Goal: Task Accomplishment & Management: Manage account settings

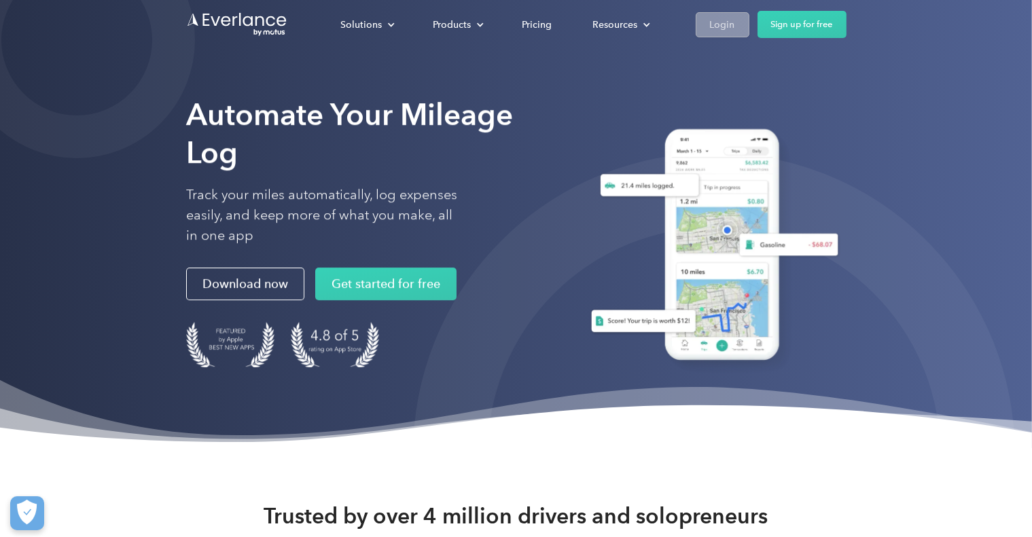
click at [725, 20] on div "Login" at bounding box center [722, 24] width 25 height 17
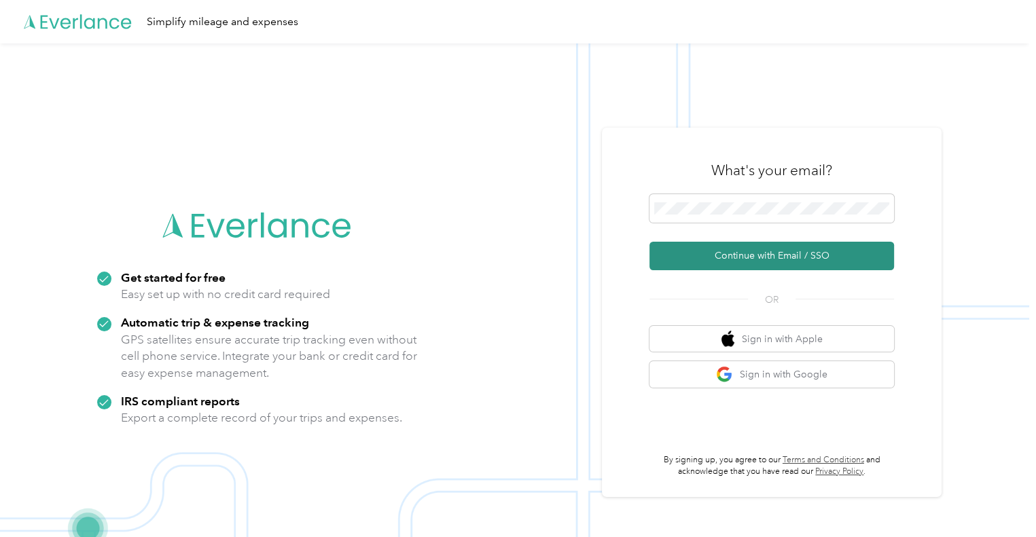
click at [747, 257] on button "Continue with Email / SSO" at bounding box center [771, 256] width 244 height 29
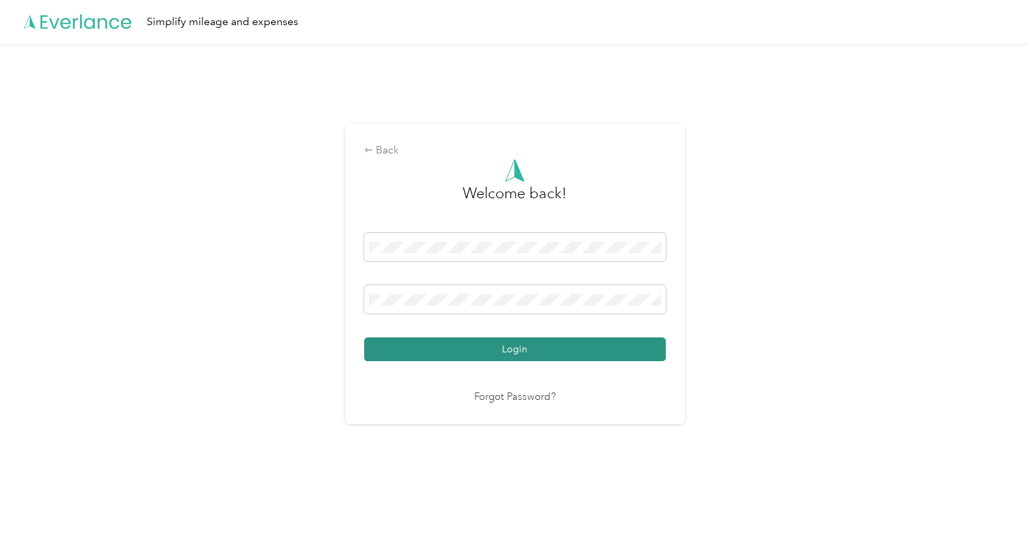
click at [521, 352] on button "Login" at bounding box center [515, 350] width 302 height 24
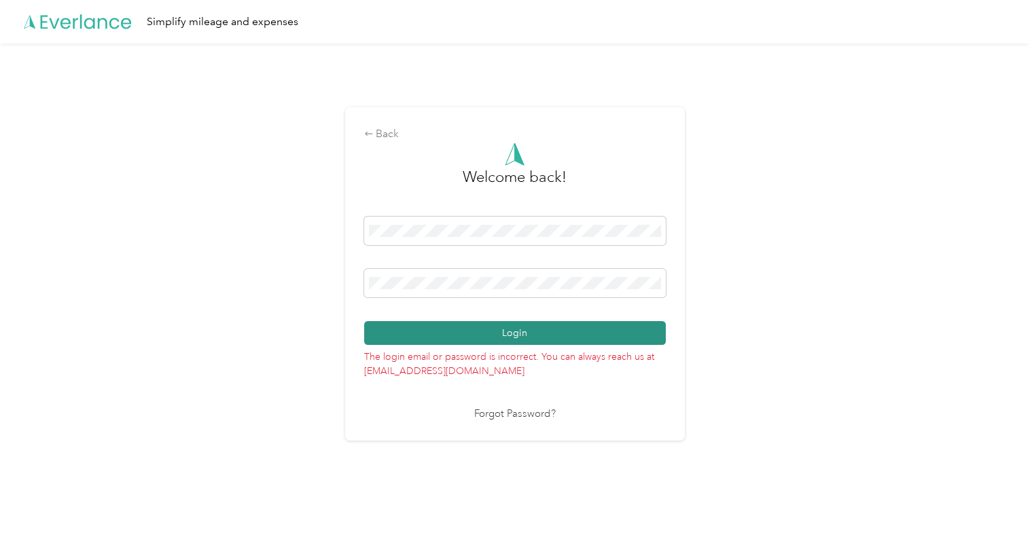
click at [521, 331] on button "Login" at bounding box center [515, 333] width 302 height 24
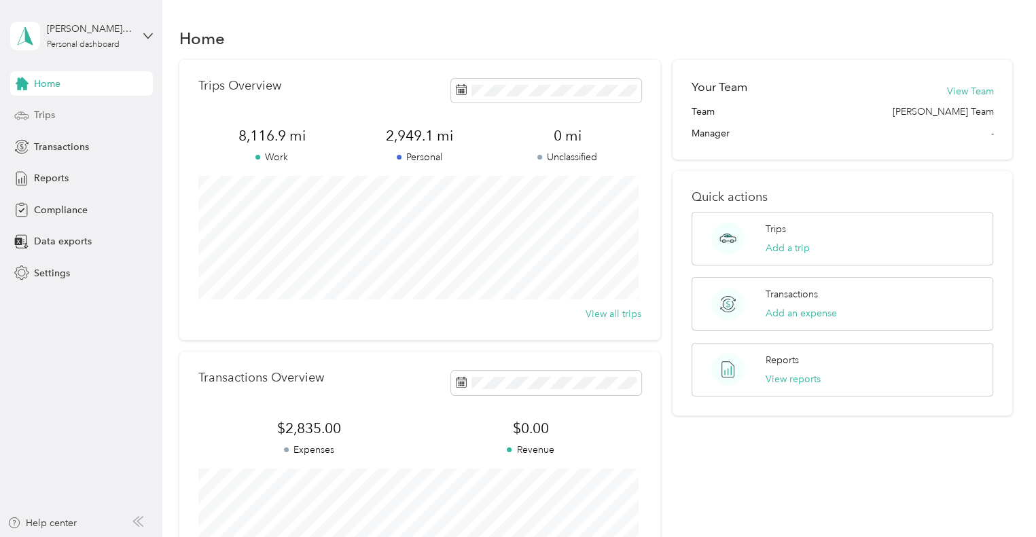
click at [47, 111] on span "Trips" at bounding box center [44, 115] width 21 height 14
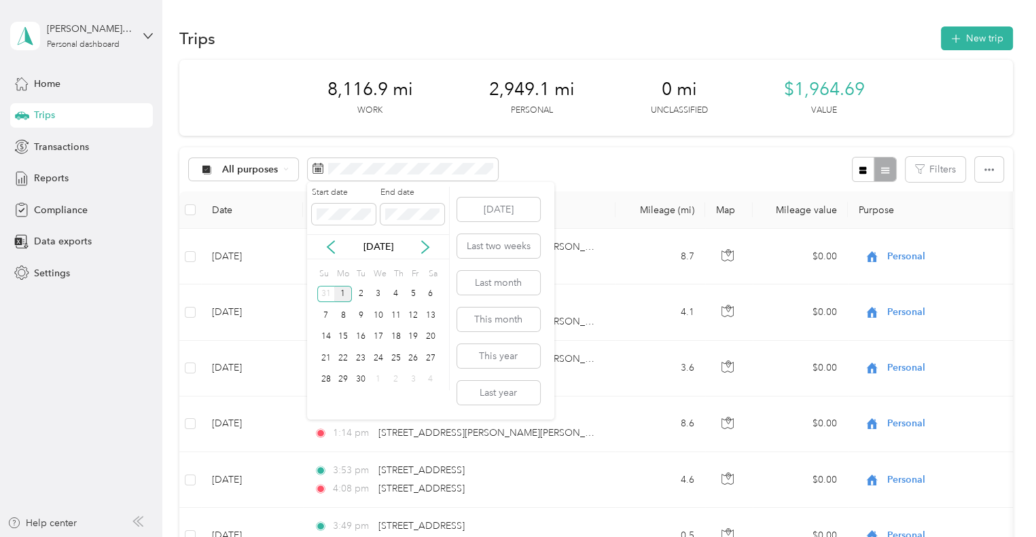
click at [346, 294] on div "1" at bounding box center [343, 294] width 18 height 17
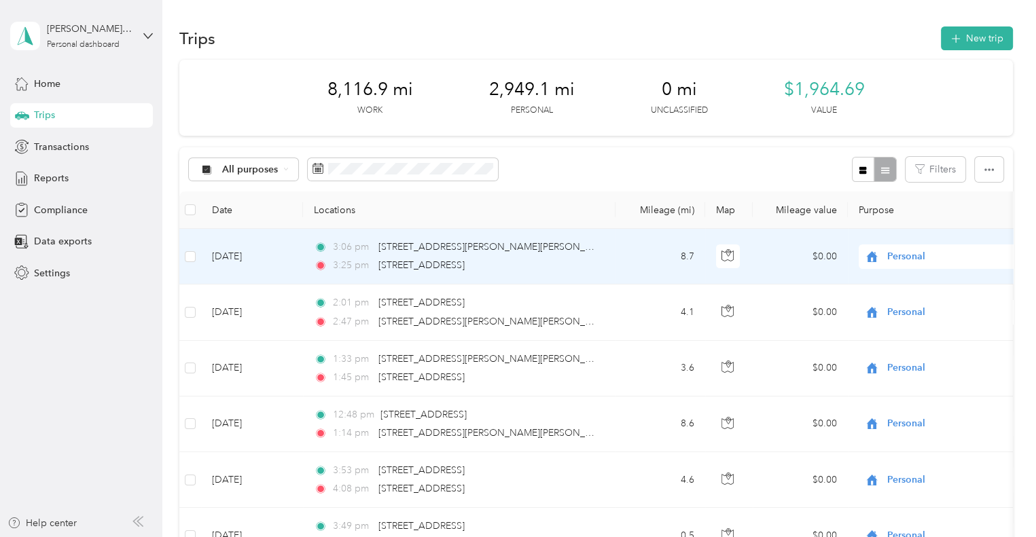
click at [616, 261] on td "8.7" at bounding box center [660, 257] width 90 height 56
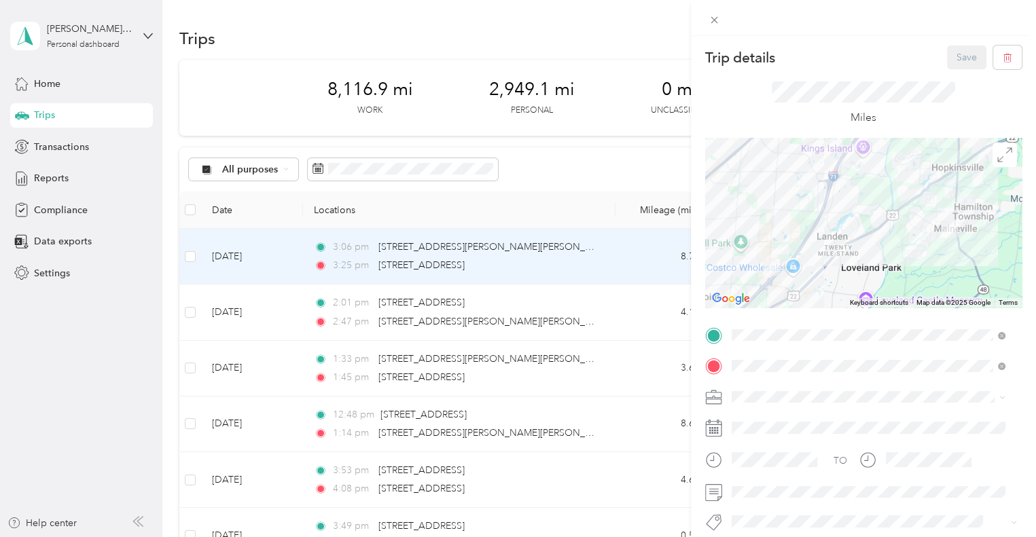
click at [492, 314] on div "Trip details Save This trip cannot be edited because it is either under review,…" at bounding box center [518, 268] width 1036 height 537
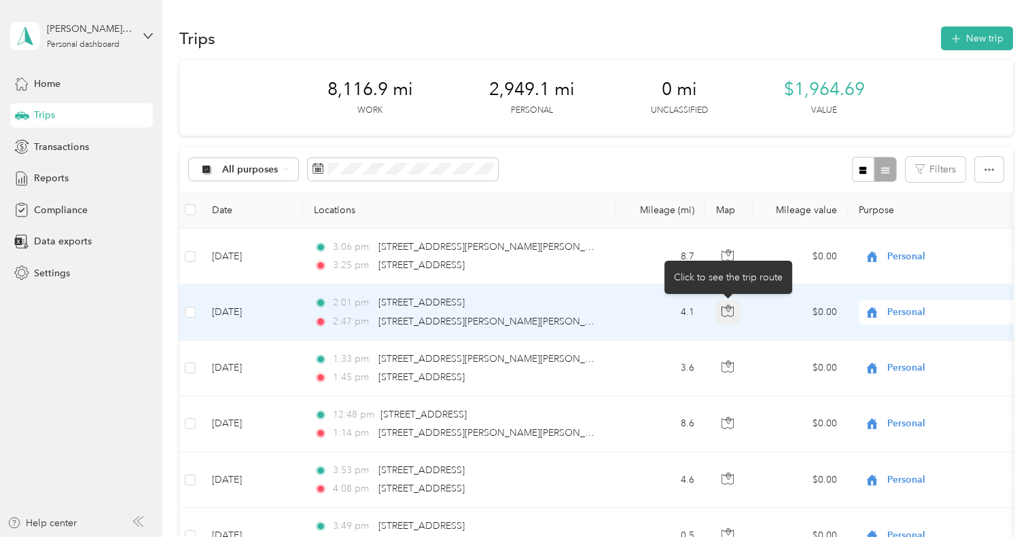
click at [729, 309] on icon "button" at bounding box center [727, 311] width 12 height 12
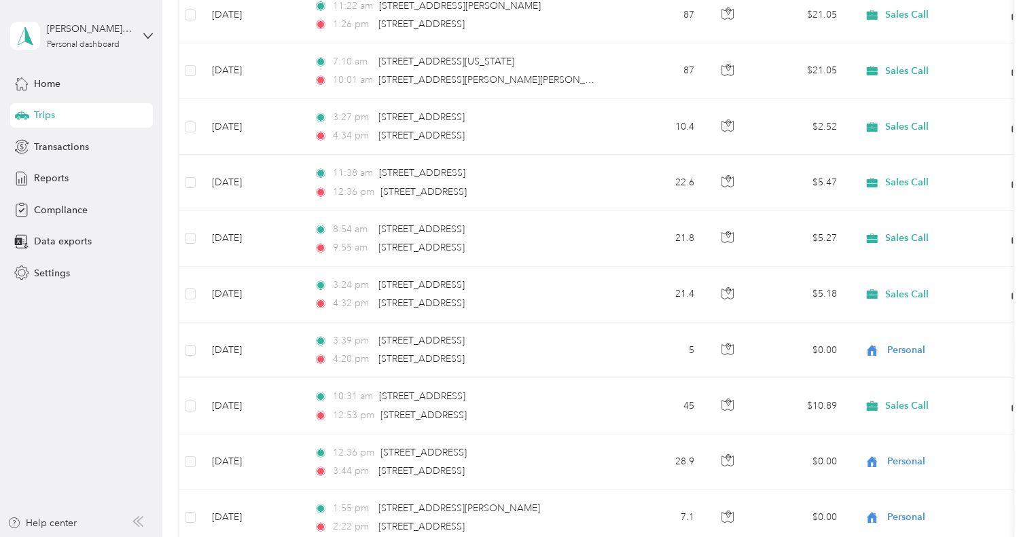
scroll to position [1055, 0]
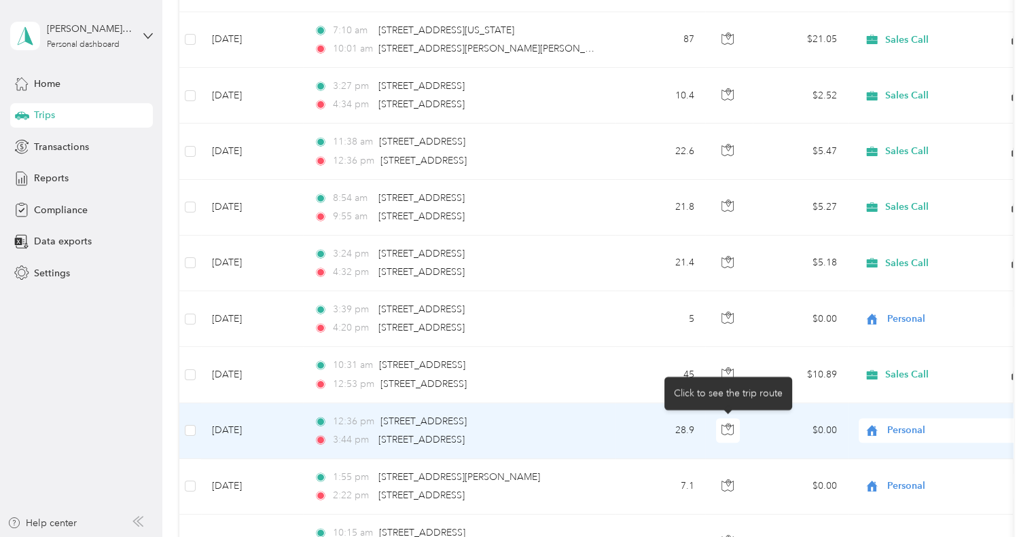
click at [727, 370] on body "Vickie J. Good Personal dashboard Home Trips Transactions Reports Compliance Da…" at bounding box center [514, 268] width 1029 height 537
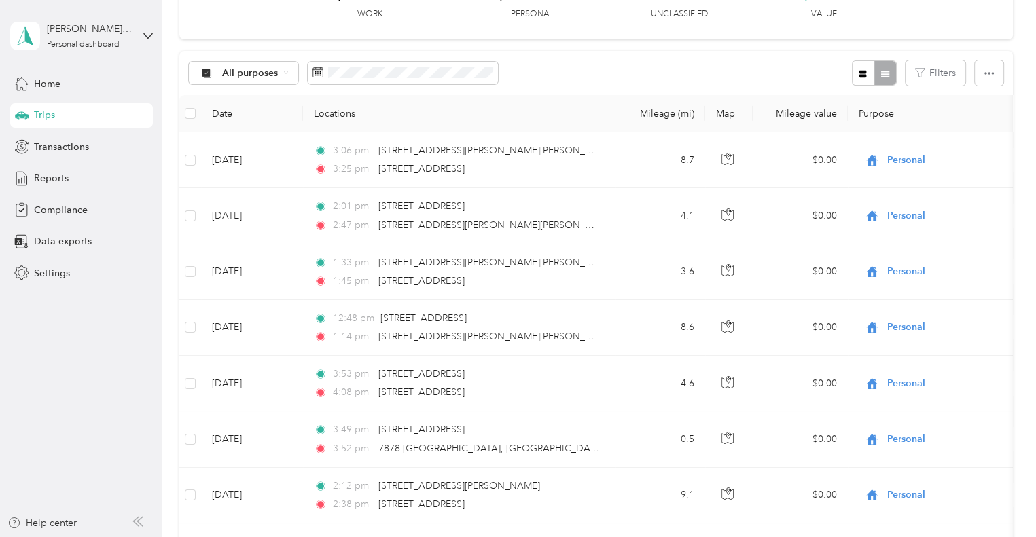
scroll to position [0, 0]
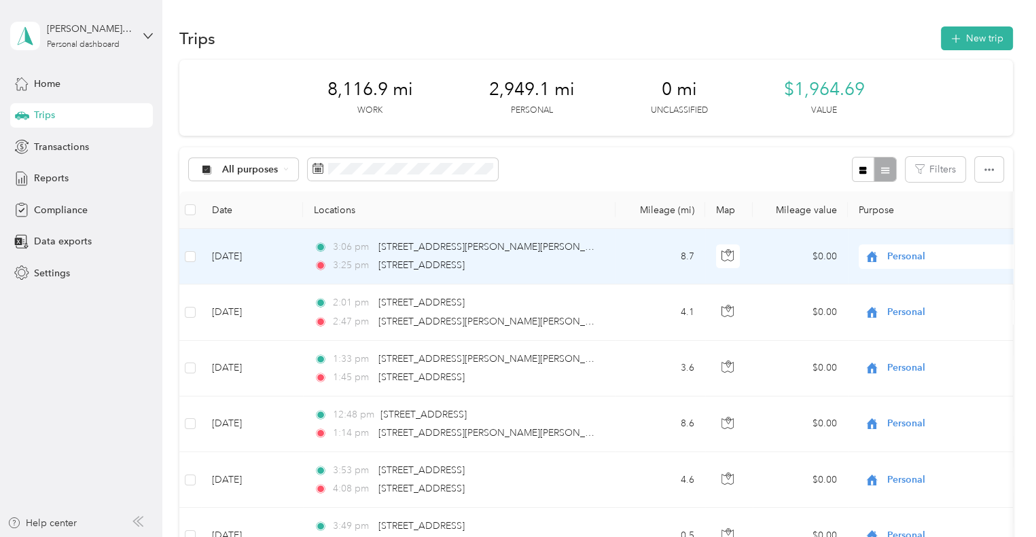
click at [910, 258] on span "Personal" at bounding box center [949, 256] width 124 height 15
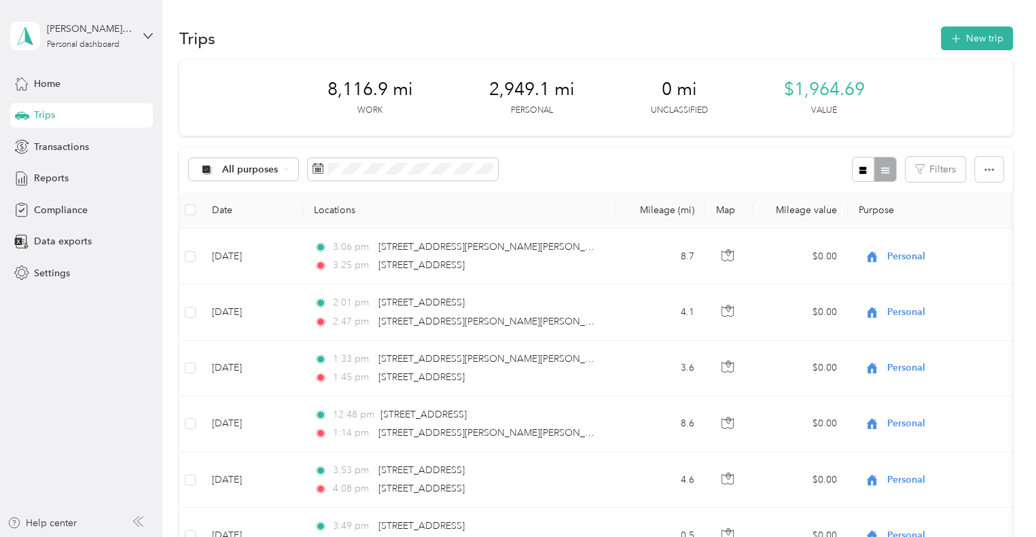
click at [953, 210] on th "Purpose" at bounding box center [943, 210] width 190 height 37
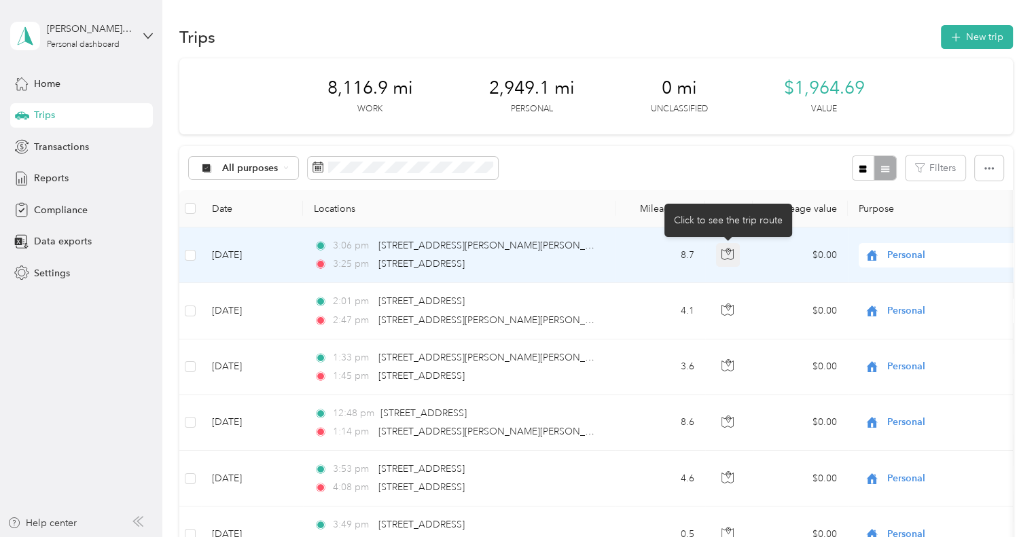
click at [727, 252] on icon "button" at bounding box center [727, 254] width 12 height 12
